Goal: Task Accomplishment & Management: Use online tool/utility

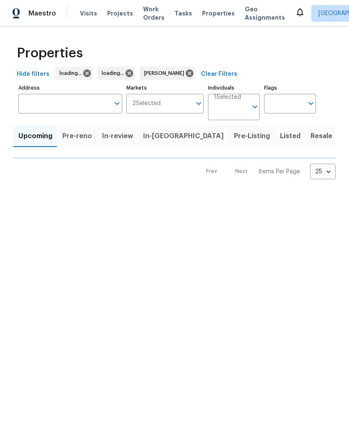
click at [153, 137] on span "In-reno" at bounding box center [183, 136] width 81 height 12
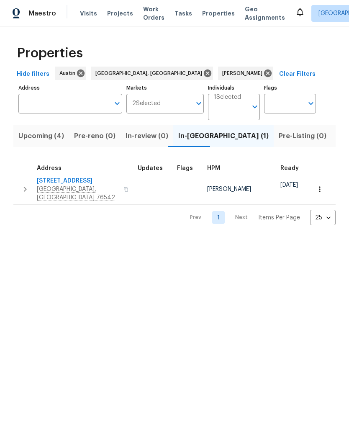
click at [77, 183] on span "5705 Southern Belle Dr" at bounding box center [78, 181] width 82 height 8
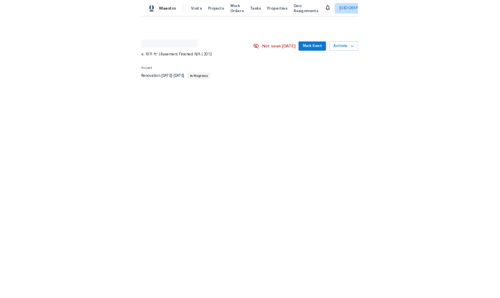
scroll to position [0, 124]
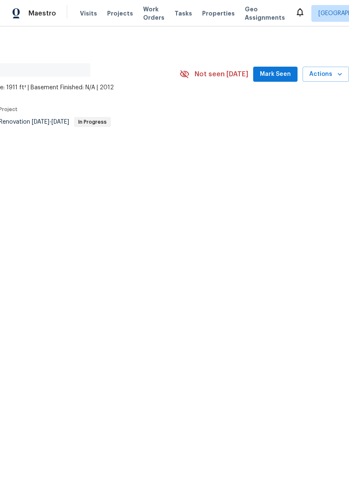
click at [325, 76] on span "Actions" at bounding box center [326, 74] width 33 height 10
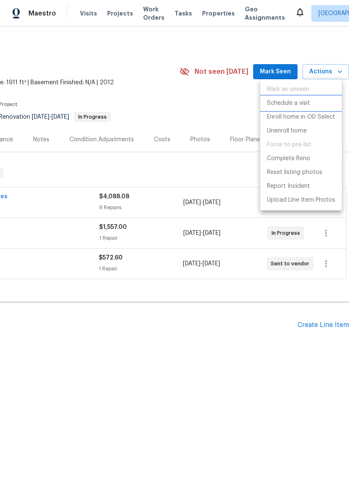
click at [309, 106] on p "Schedule a visit" at bounding box center [288, 103] width 43 height 9
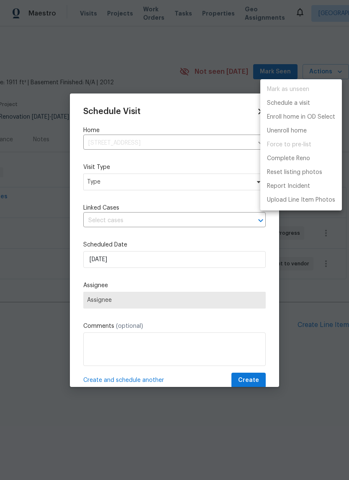
click at [157, 190] on div at bounding box center [174, 240] width 349 height 480
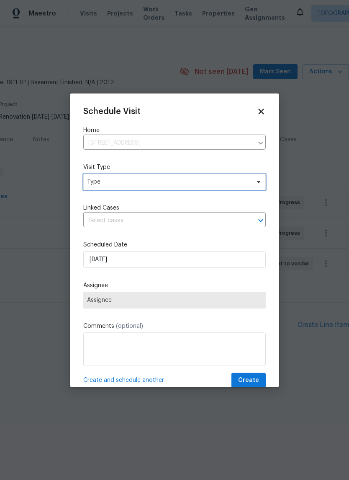
click at [174, 180] on span "Type" at bounding box center [168, 182] width 163 height 8
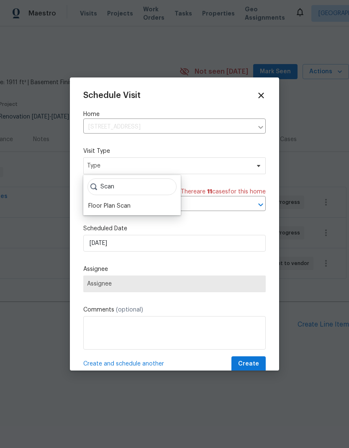
type input "Scan"
click at [123, 202] on div "Floor Plan Scan" at bounding box center [109, 206] width 42 height 8
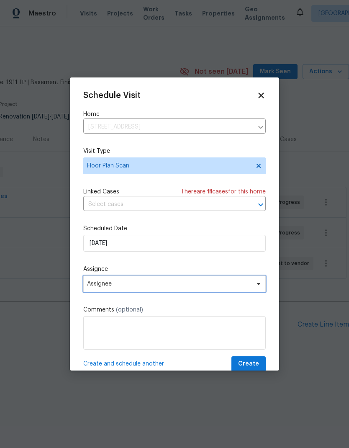
click at [206, 285] on span "Assignee" at bounding box center [169, 284] width 164 height 7
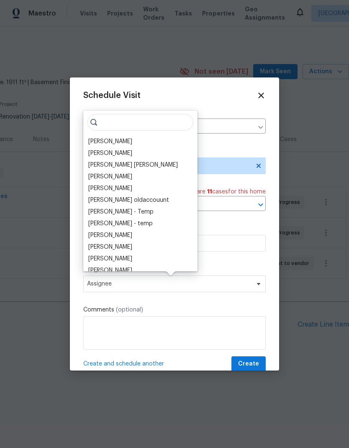
click at [128, 145] on div "[PERSON_NAME]" at bounding box center [110, 141] width 44 height 8
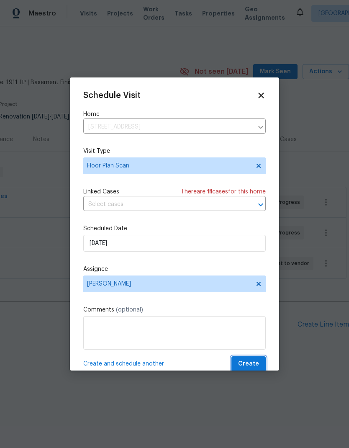
click at [260, 359] on button "Create" at bounding box center [249, 365] width 34 height 16
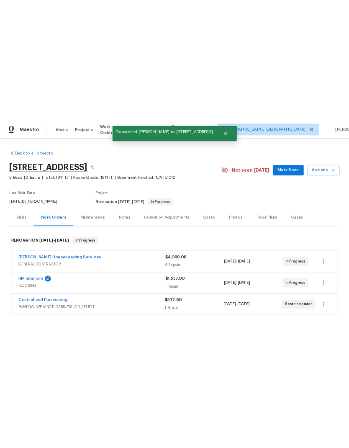
scroll to position [0, 0]
